Goal: Check status: Check status

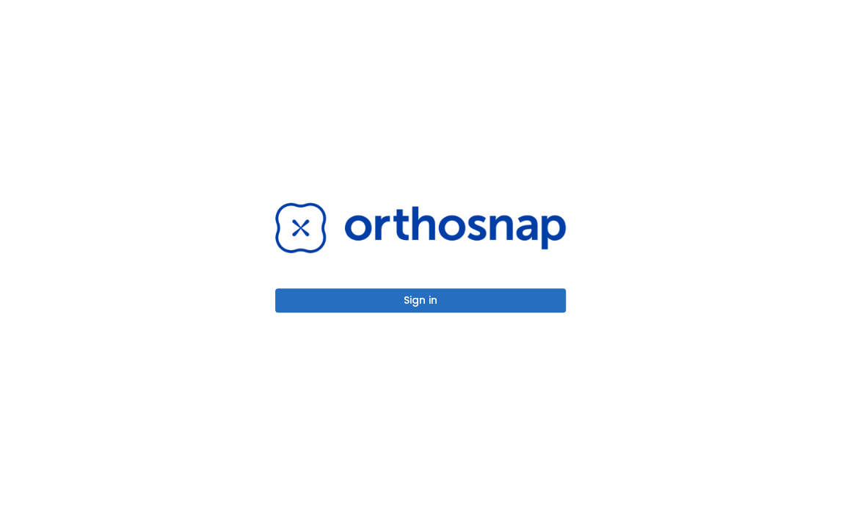
click at [418, 305] on button "Sign in" at bounding box center [420, 301] width 291 height 24
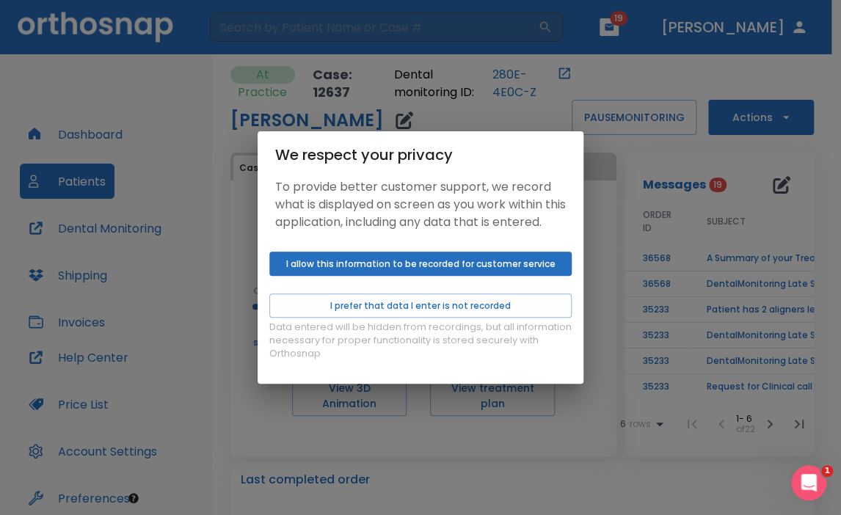
click at [381, 269] on button "I allow this information to be recorded for customer service" at bounding box center [420, 264] width 302 height 24
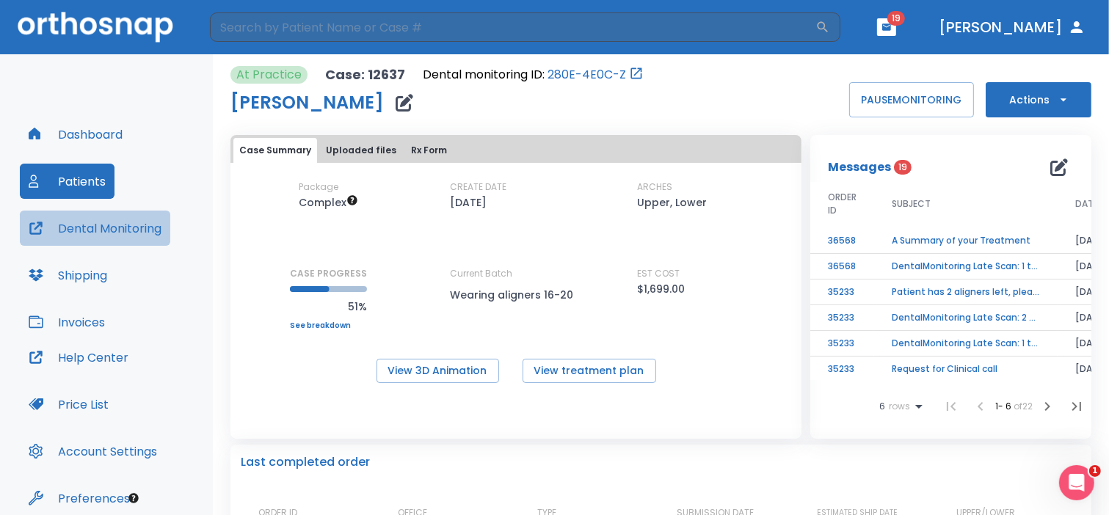
click at [102, 228] on button "Dental Monitoring" at bounding box center [95, 228] width 151 height 35
